Goal: Book appointment/travel/reservation

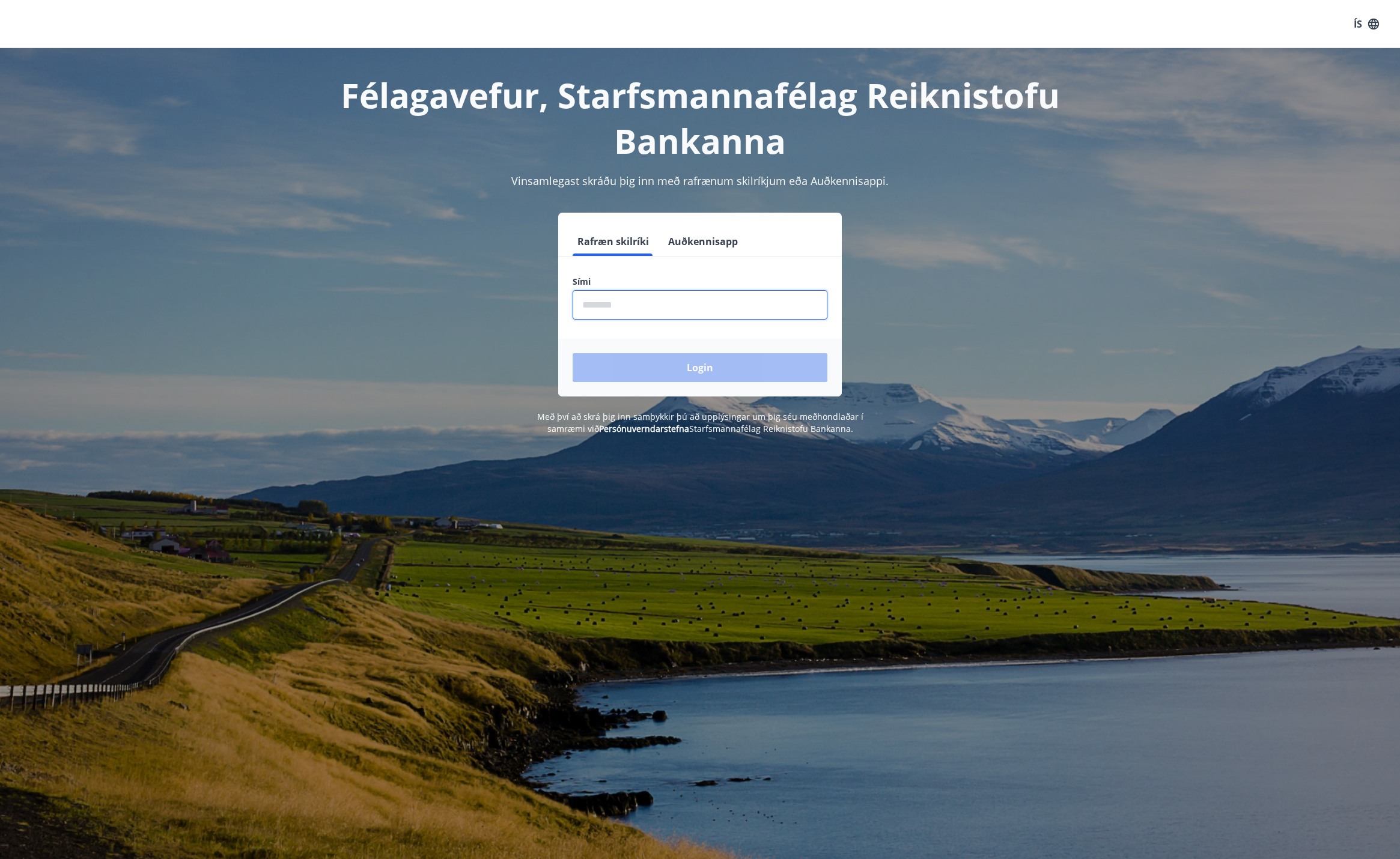
click at [663, 309] on input "phone" at bounding box center [700, 304] width 254 height 29
type input "********"
click at [678, 366] on button "Login" at bounding box center [700, 367] width 254 height 29
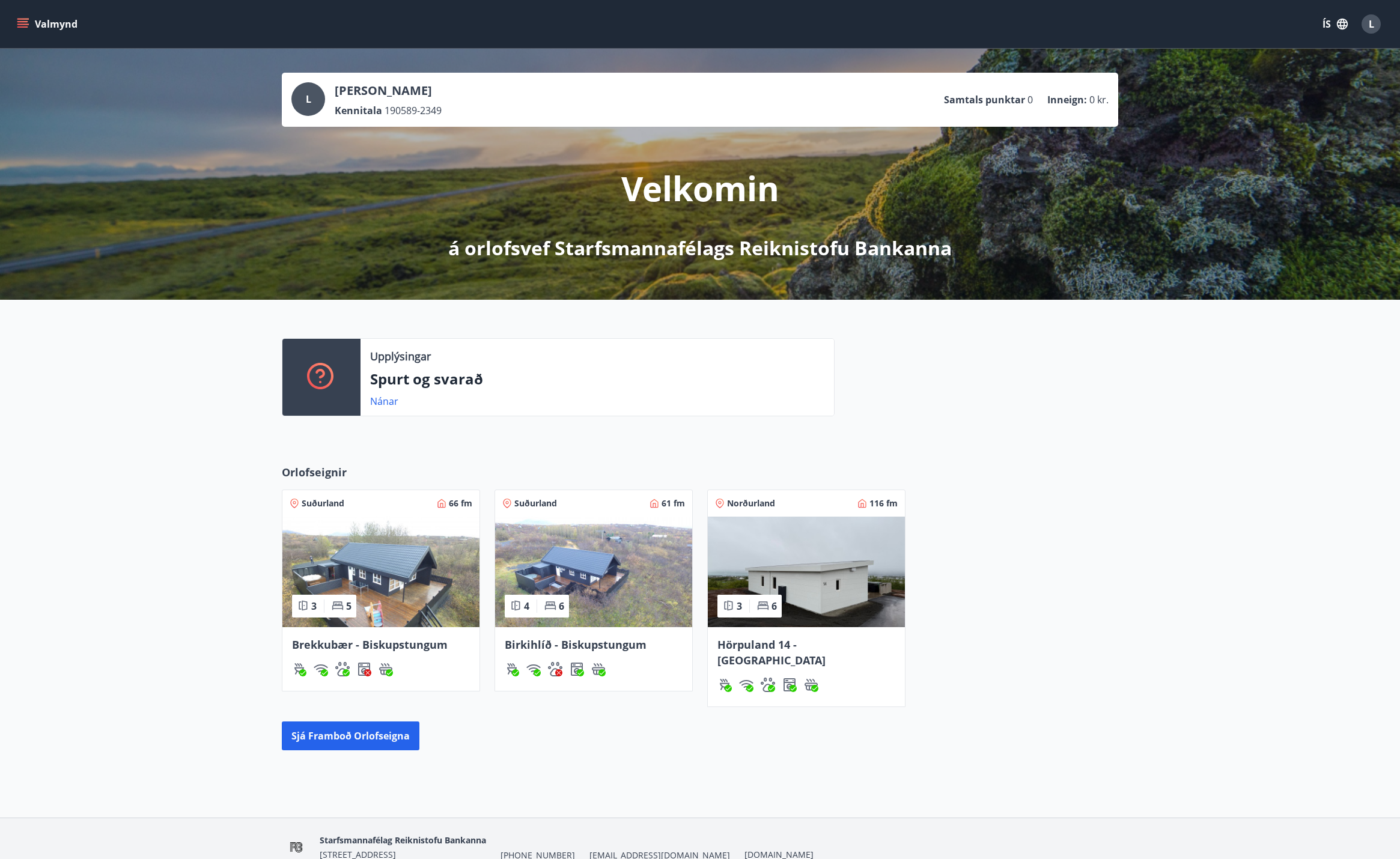
click at [812, 641] on span "Hörpuland 14 - Akureyri" at bounding box center [771, 652] width 108 height 30
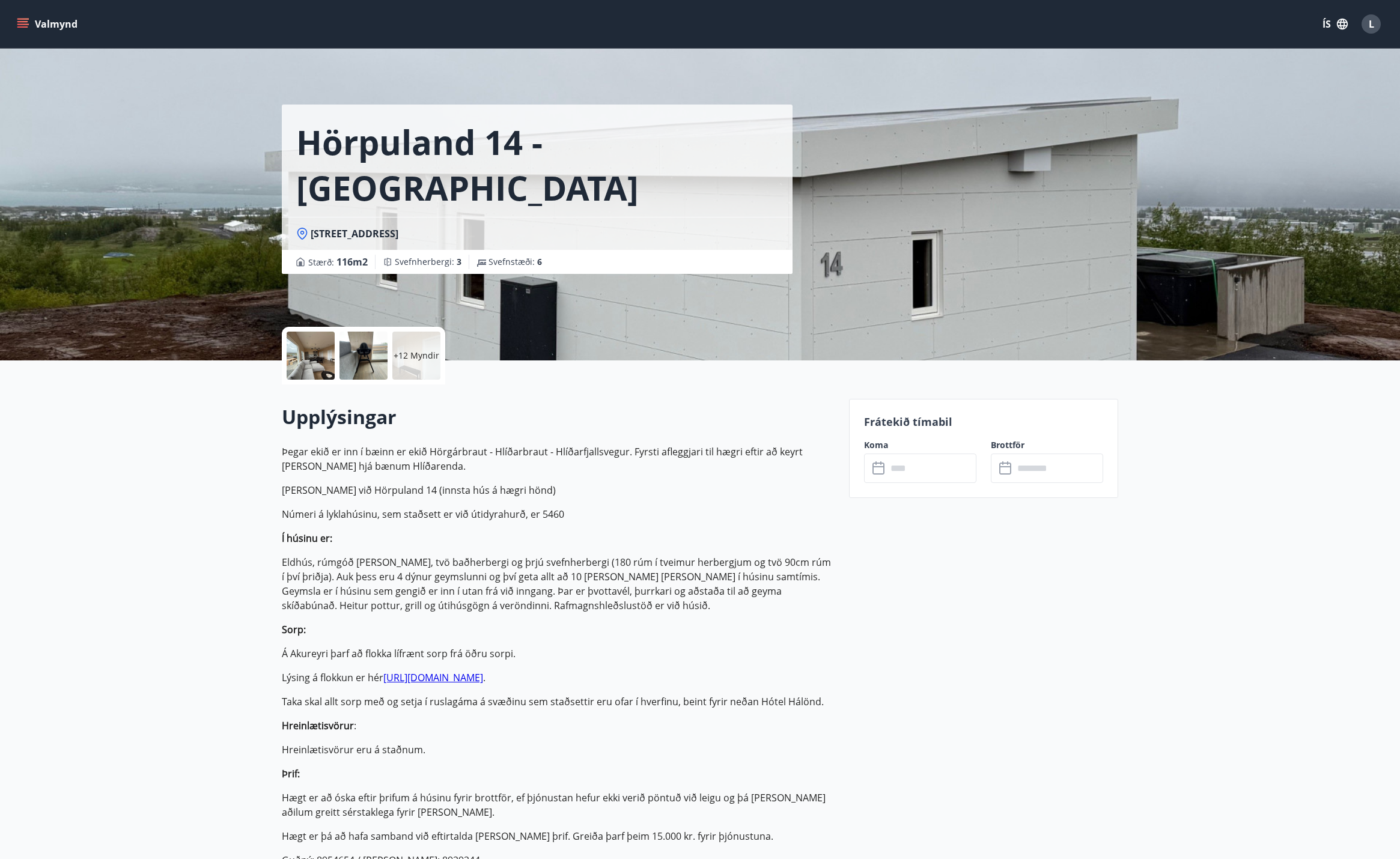
click at [902, 466] on input "text" at bounding box center [932, 468] width 90 height 29
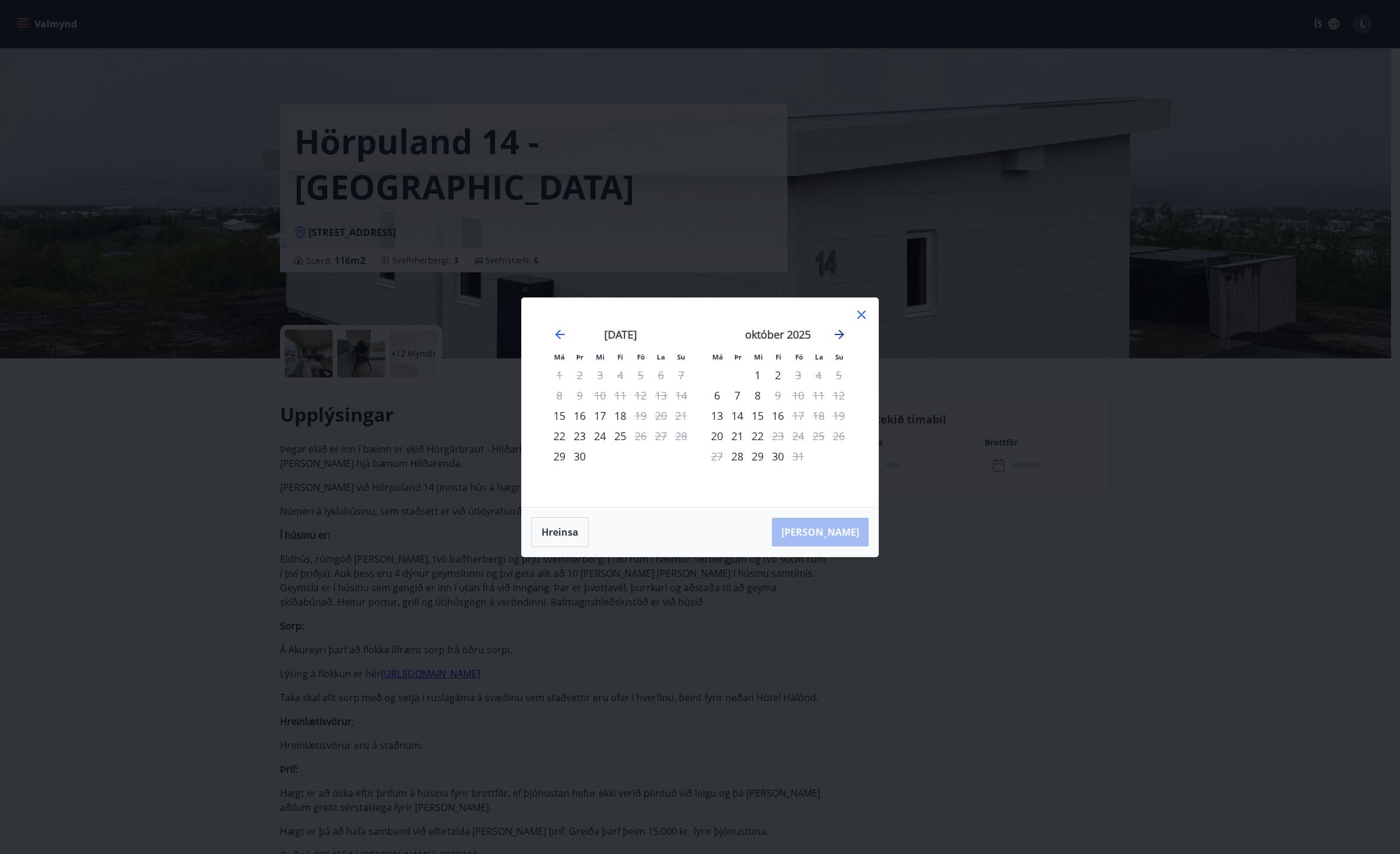
click at [838, 333] on icon "Move forward to switch to the next month." at bounding box center [840, 334] width 9 height 9
click at [864, 316] on icon at bounding box center [861, 314] width 9 height 9
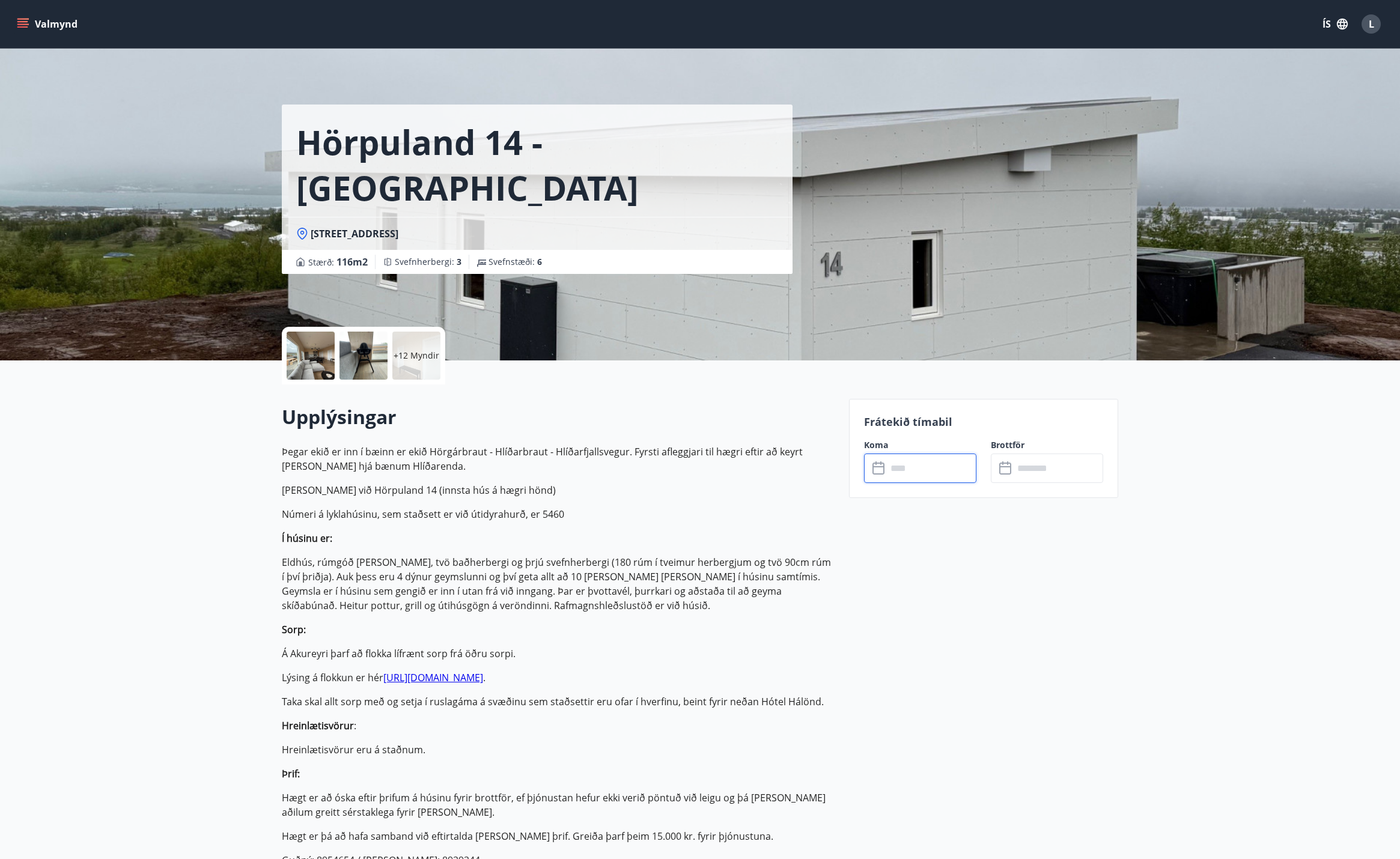
click at [68, 30] on button "Valmynd" at bounding box center [48, 24] width 68 height 21
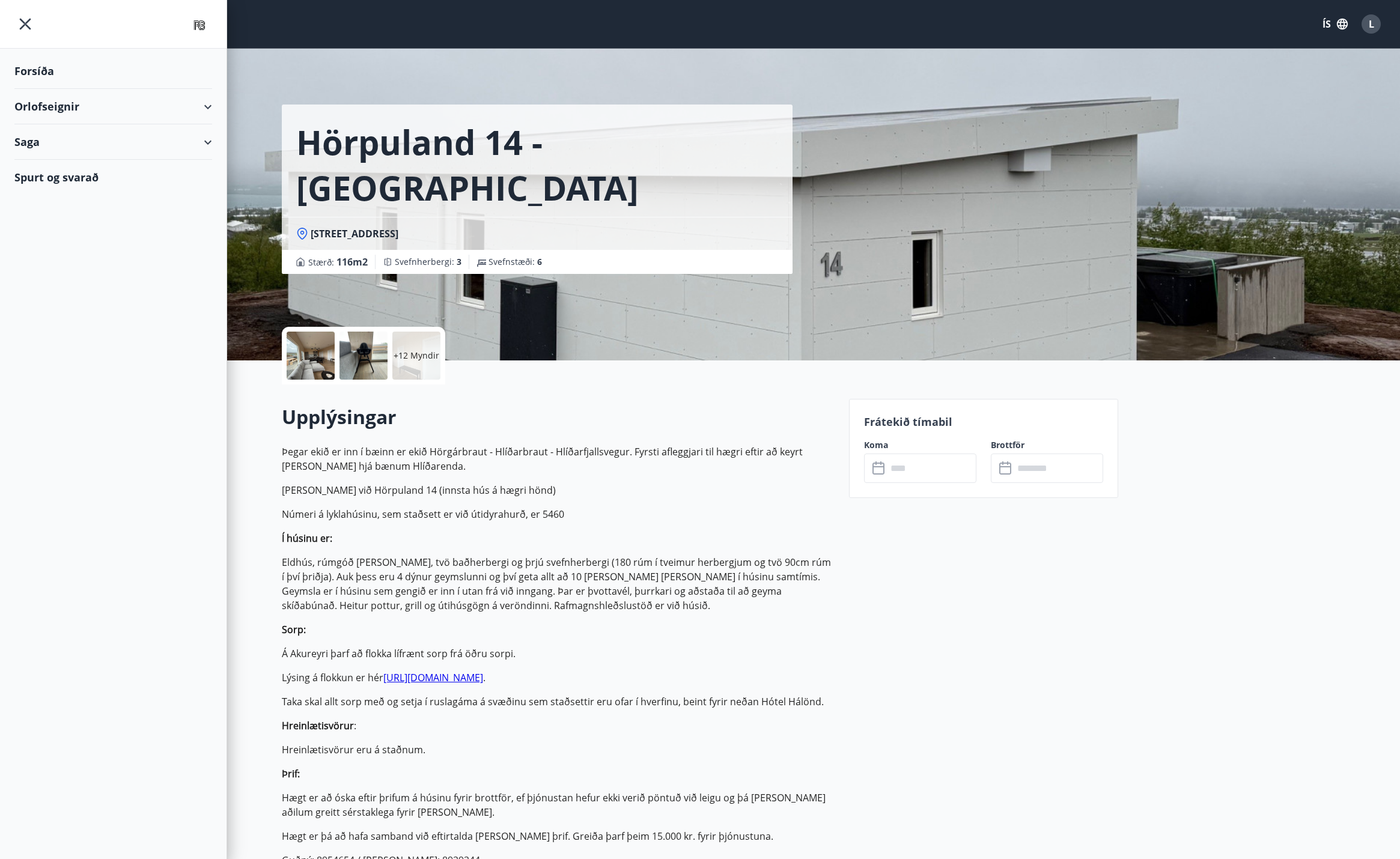
click at [58, 71] on div "Forsíða" at bounding box center [113, 71] width 198 height 36
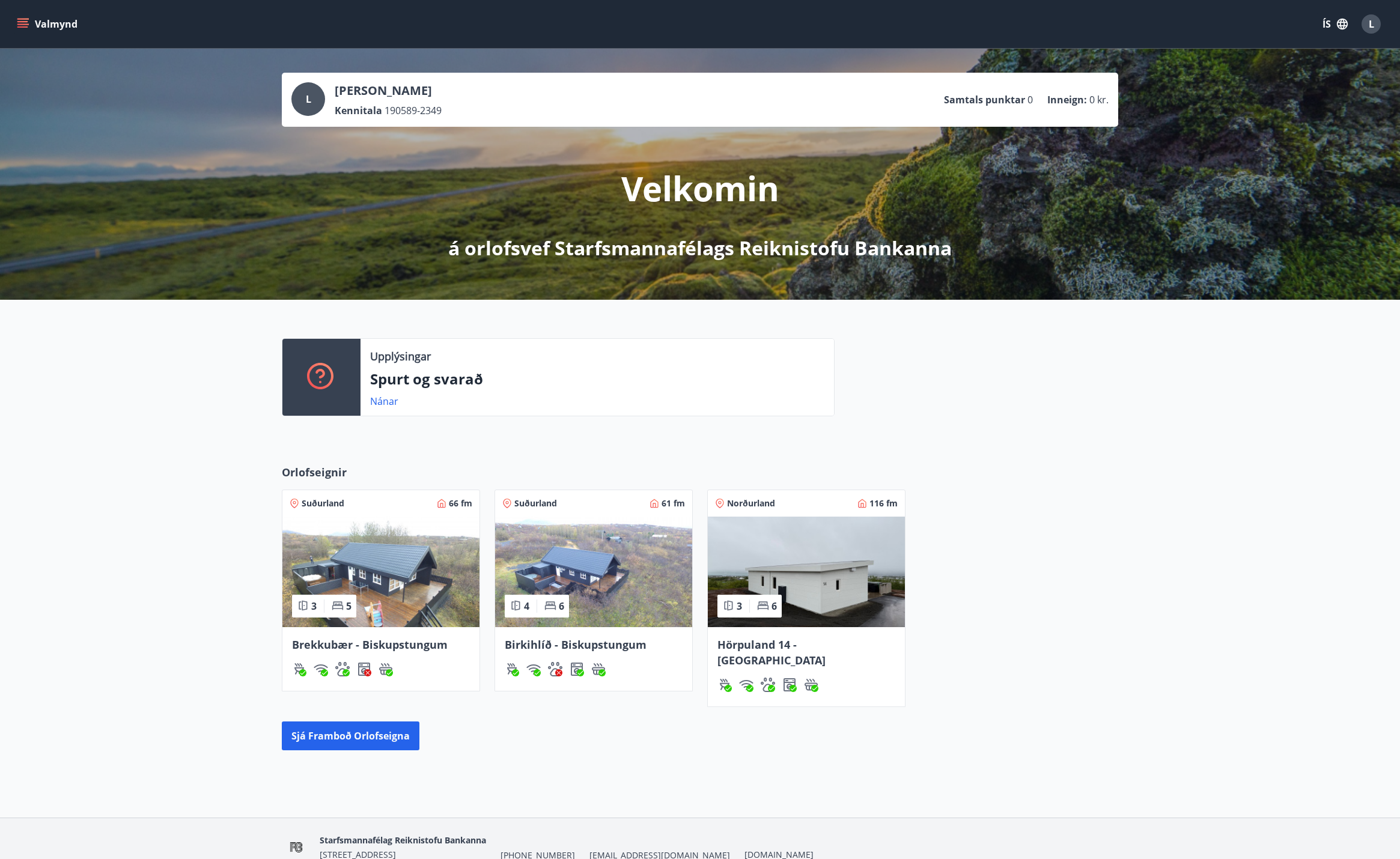
click at [408, 645] on span "Brekkubær - Biskupstungum" at bounding box center [370, 644] width 156 height 14
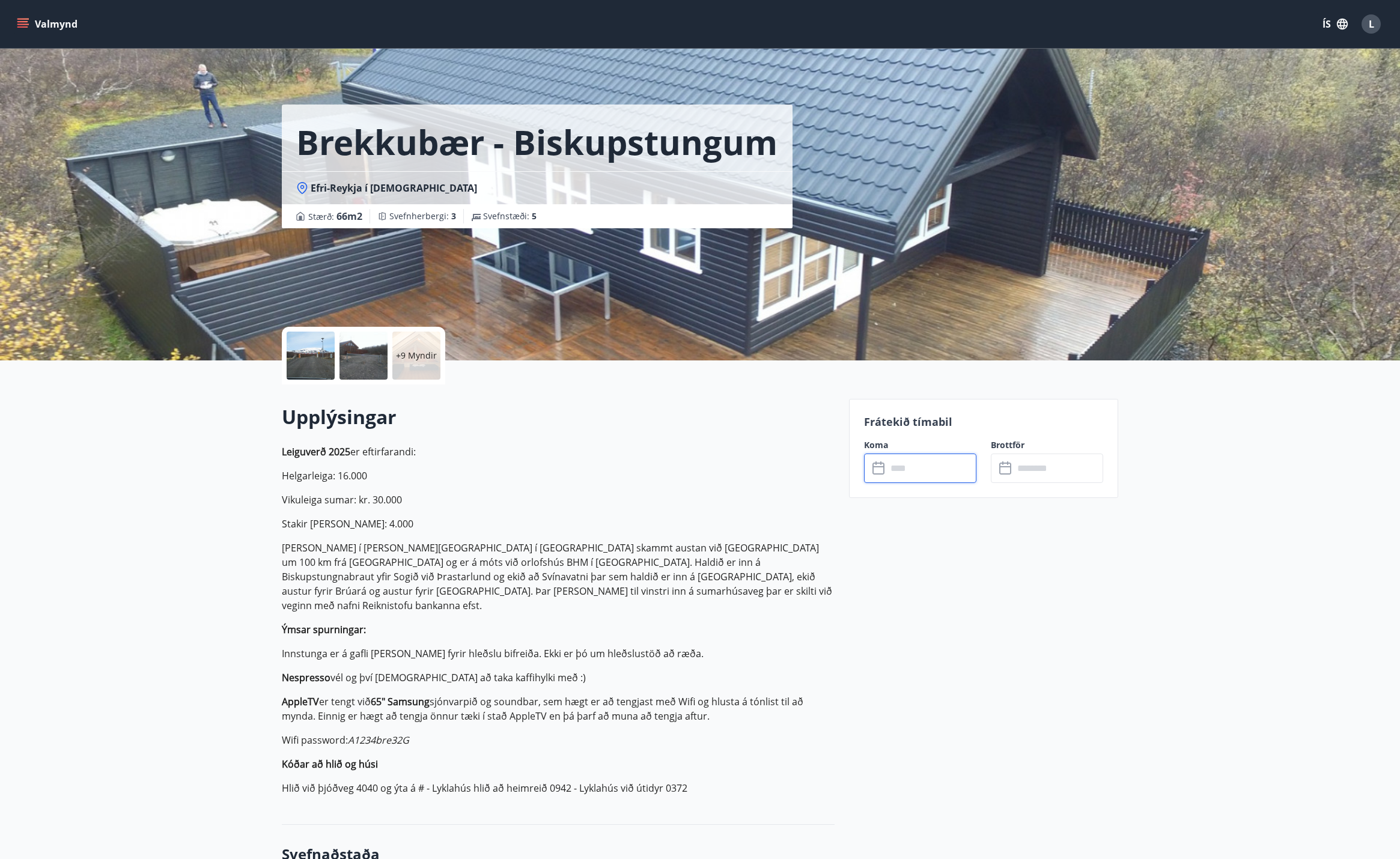
click at [919, 471] on input "text" at bounding box center [932, 468] width 90 height 29
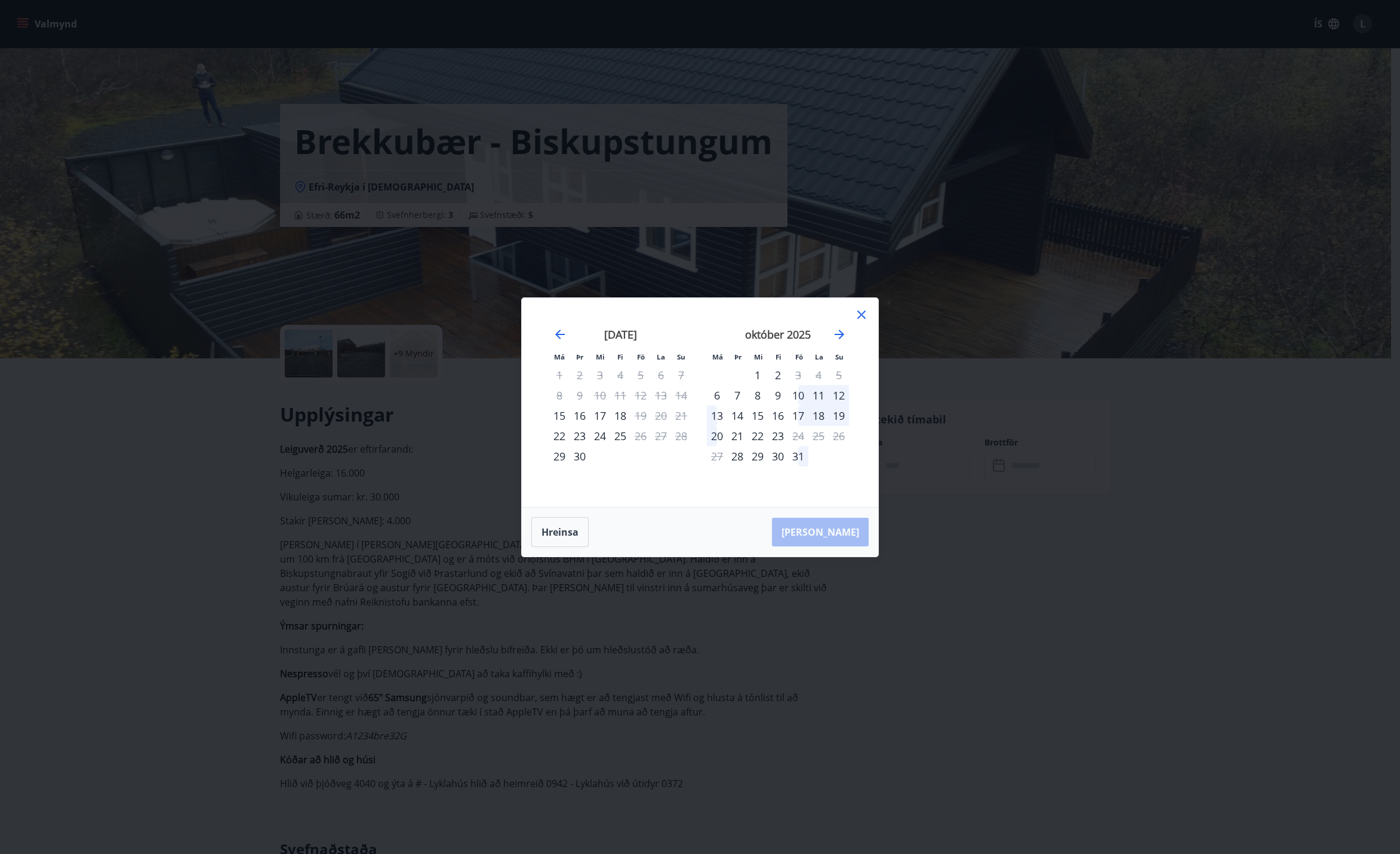
click at [864, 313] on icon at bounding box center [861, 314] width 9 height 9
